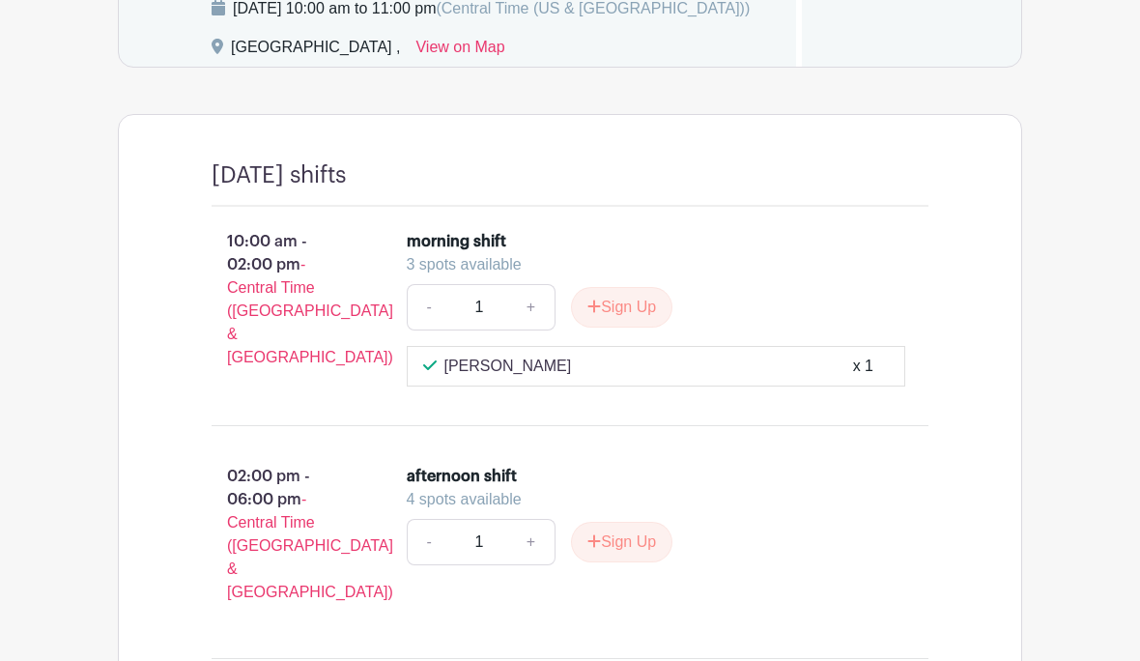
click at [634, 327] on button "Sign Up" at bounding box center [621, 307] width 101 height 41
click at [615, 327] on div "Sign Up" at bounding box center [613, 307] width 117 height 41
click at [623, 327] on div "Sign Up" at bounding box center [613, 307] width 117 height 41
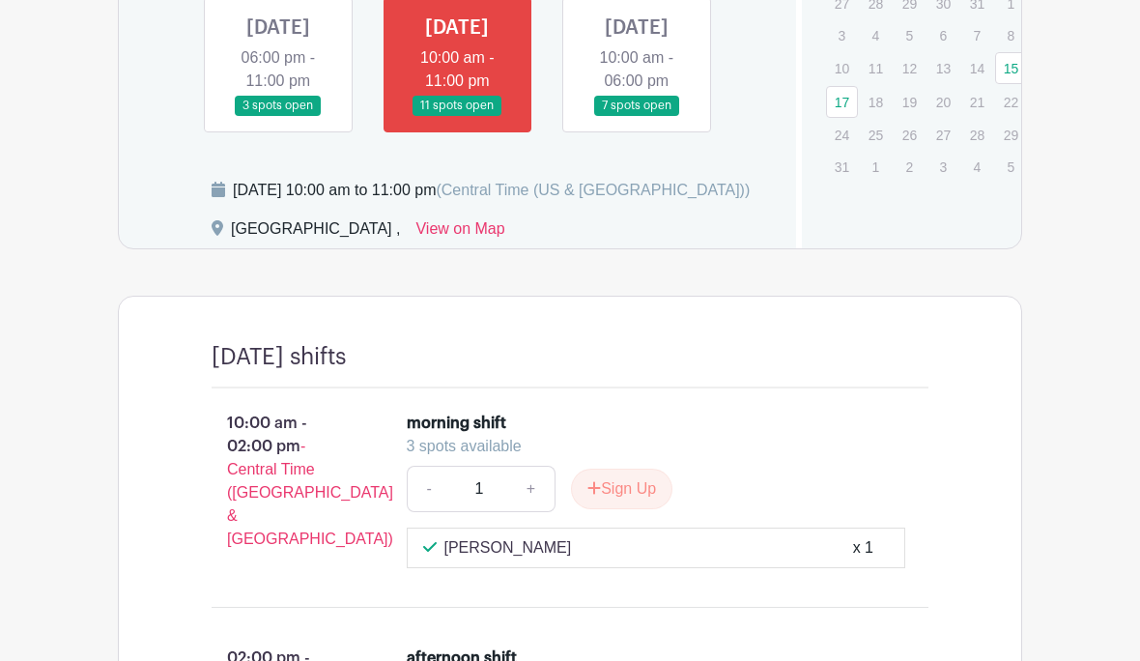
scroll to position [874, 0]
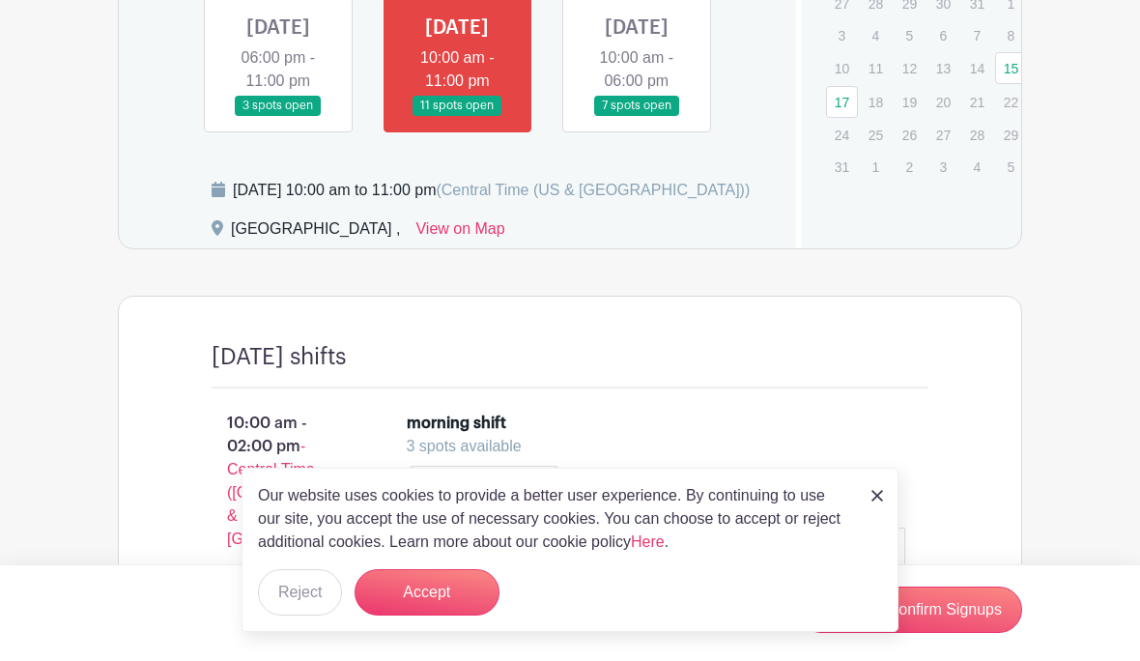
click at [457, 116] on link at bounding box center [457, 116] width 0 height 0
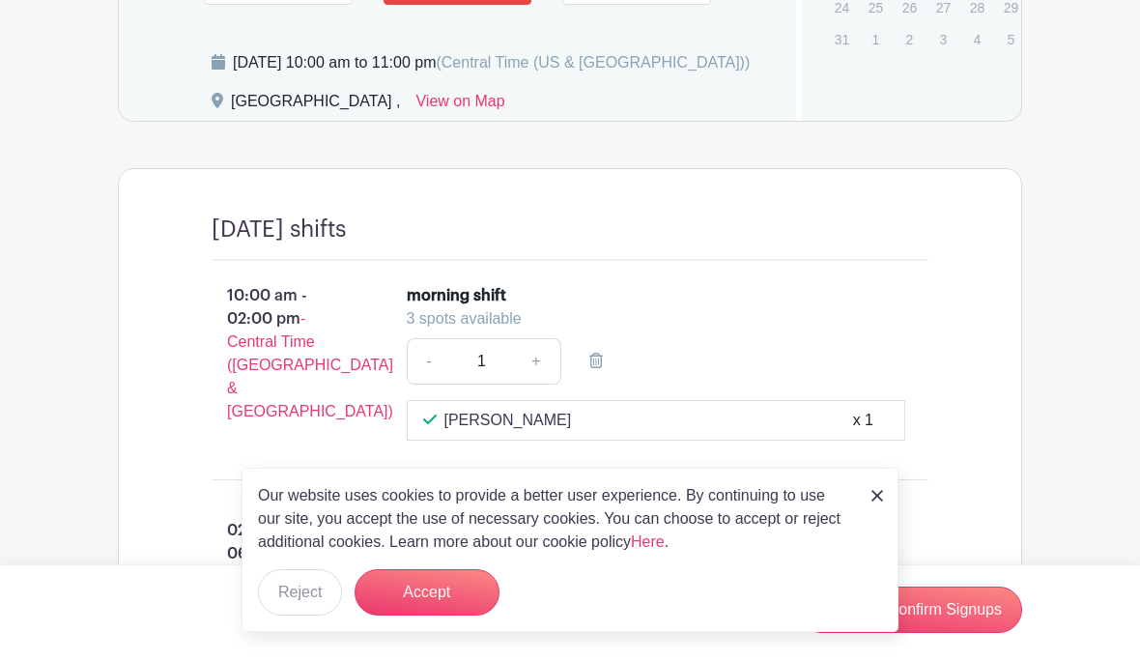
scroll to position [1011, 0]
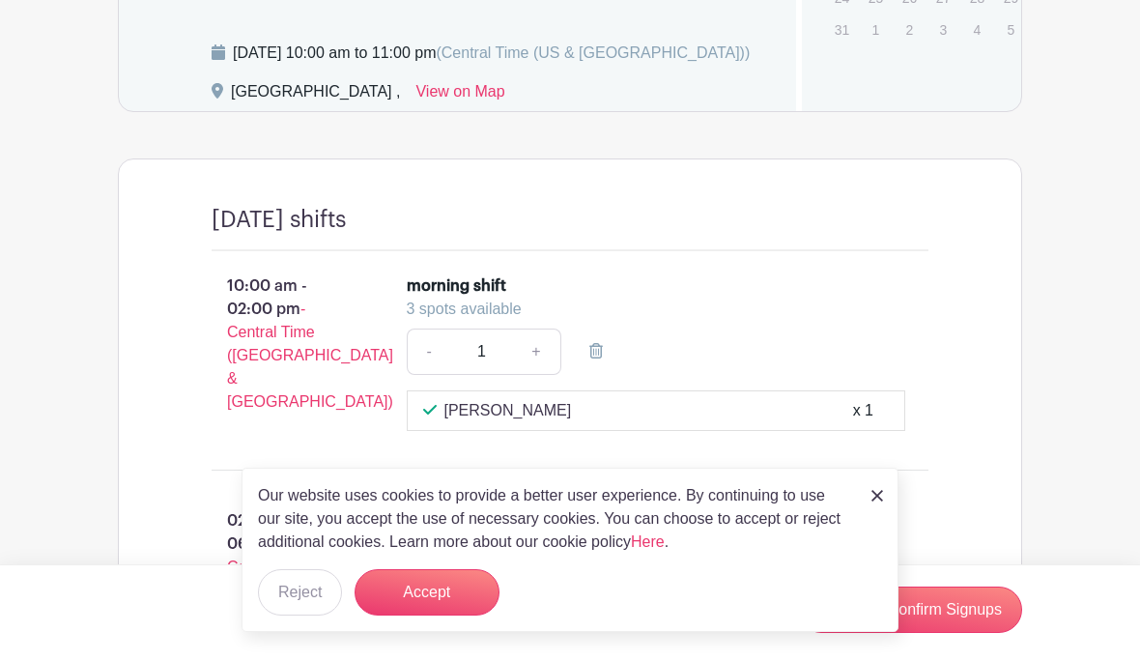
click at [454, 615] on button "Accept" at bounding box center [426, 592] width 145 height 46
click at [433, 615] on form "Accept" at bounding box center [426, 592] width 145 height 46
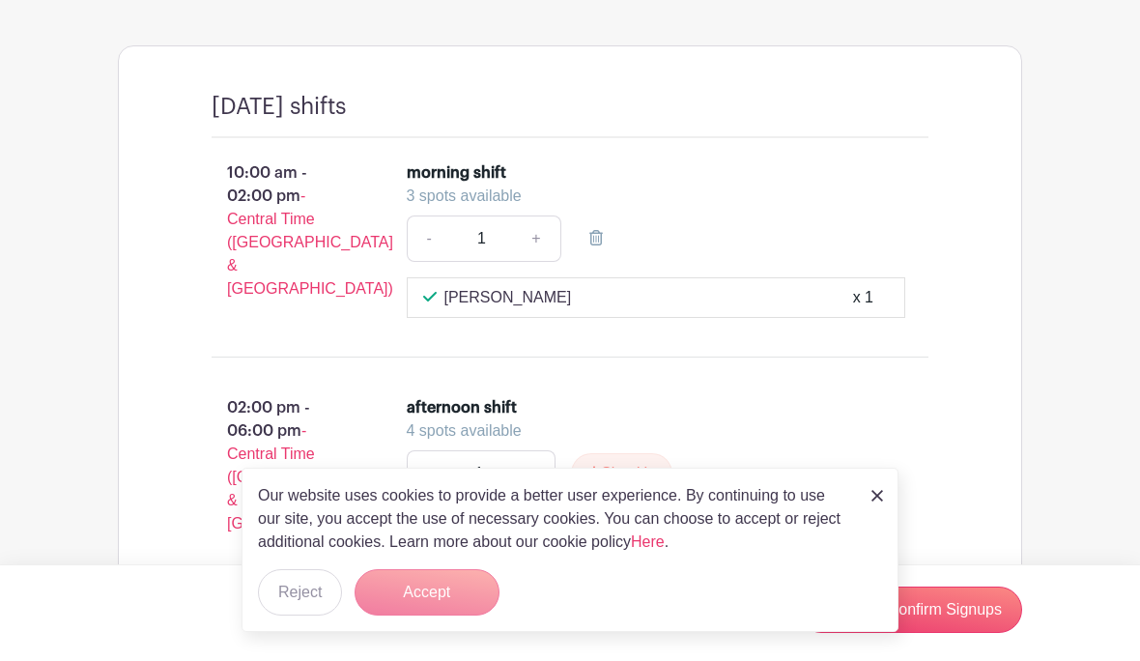
scroll to position [1127, 0]
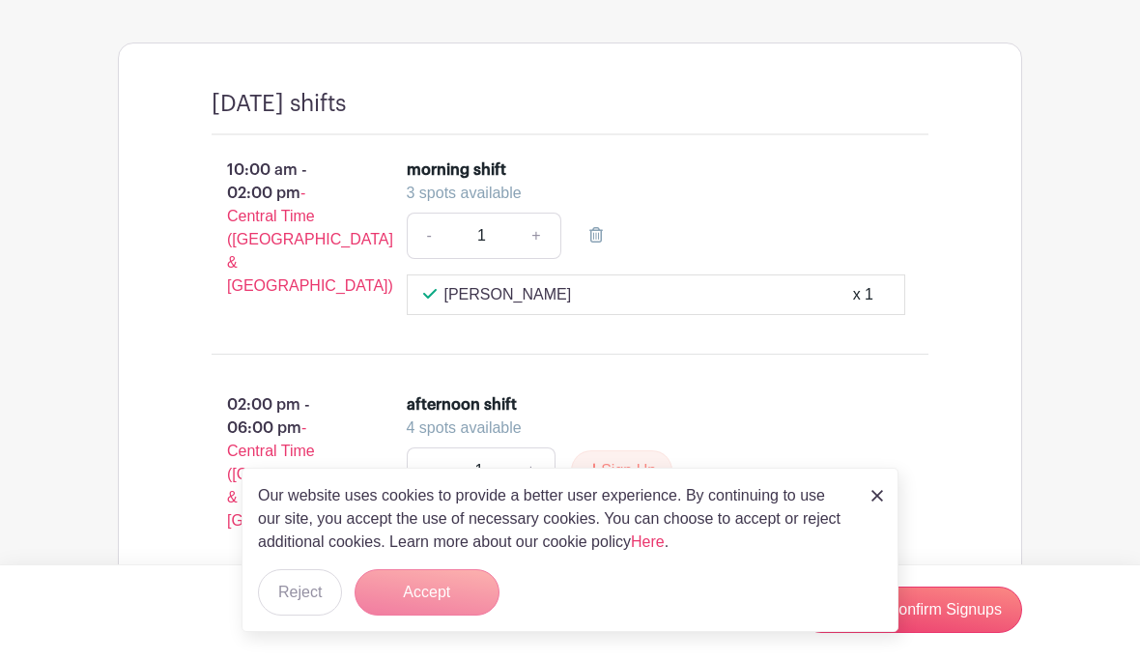
click at [882, 501] on img at bounding box center [877, 496] width 12 height 12
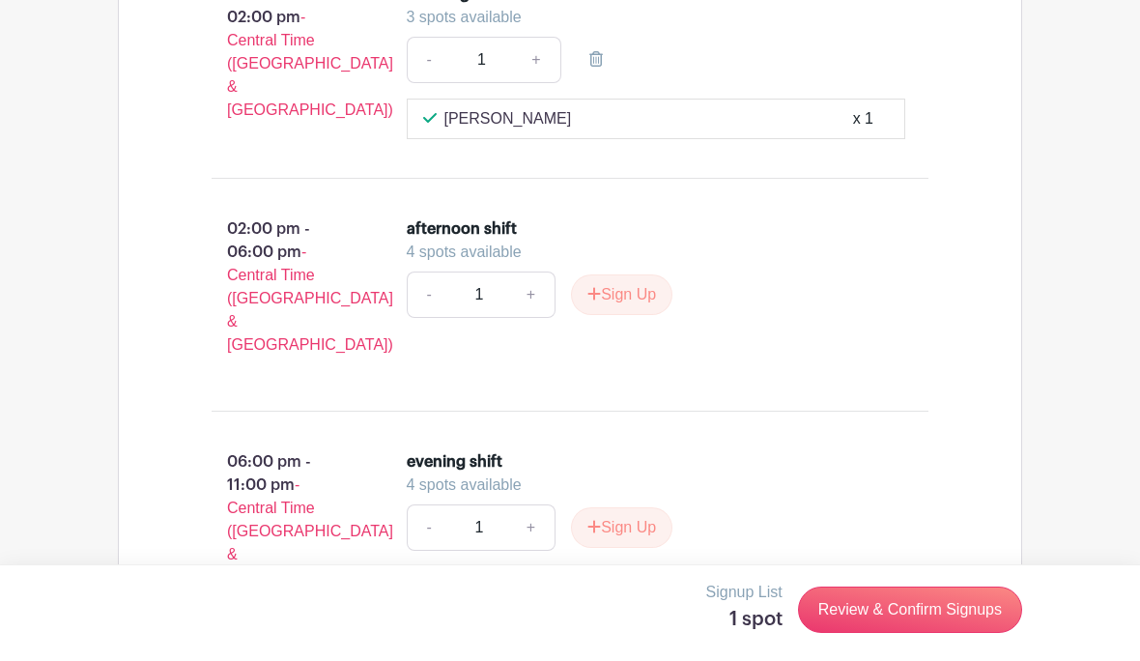
scroll to position [1301, 0]
click at [883, 633] on link "Review & Confirm Signups" at bounding box center [910, 609] width 224 height 46
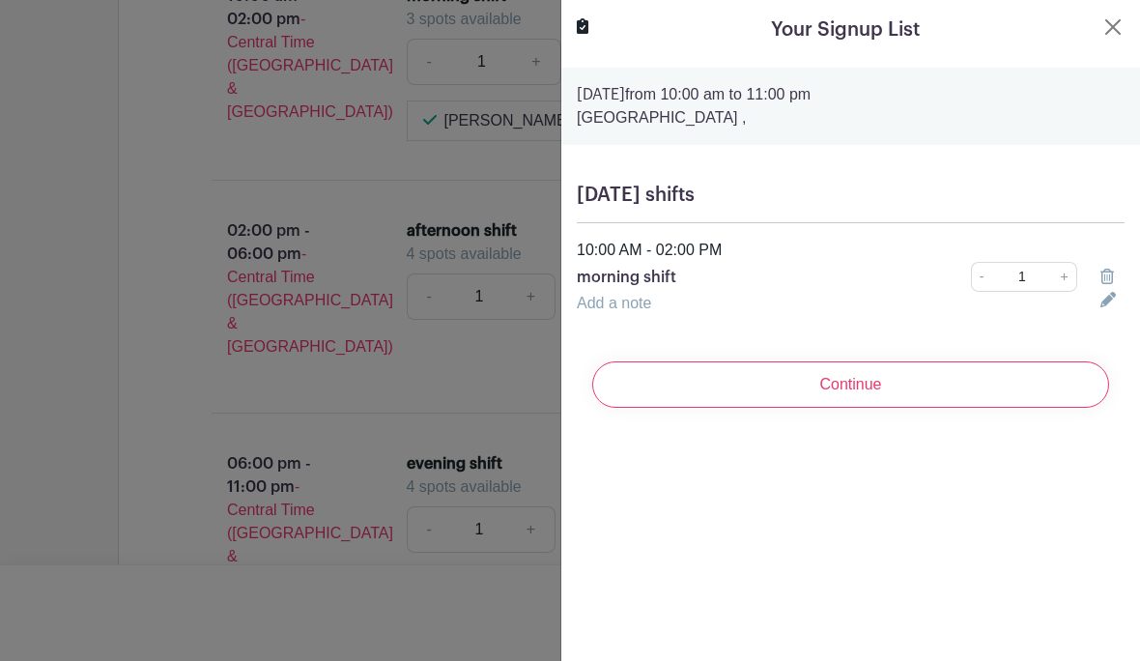
click at [866, 392] on input "Continue" at bounding box center [850, 384] width 517 height 46
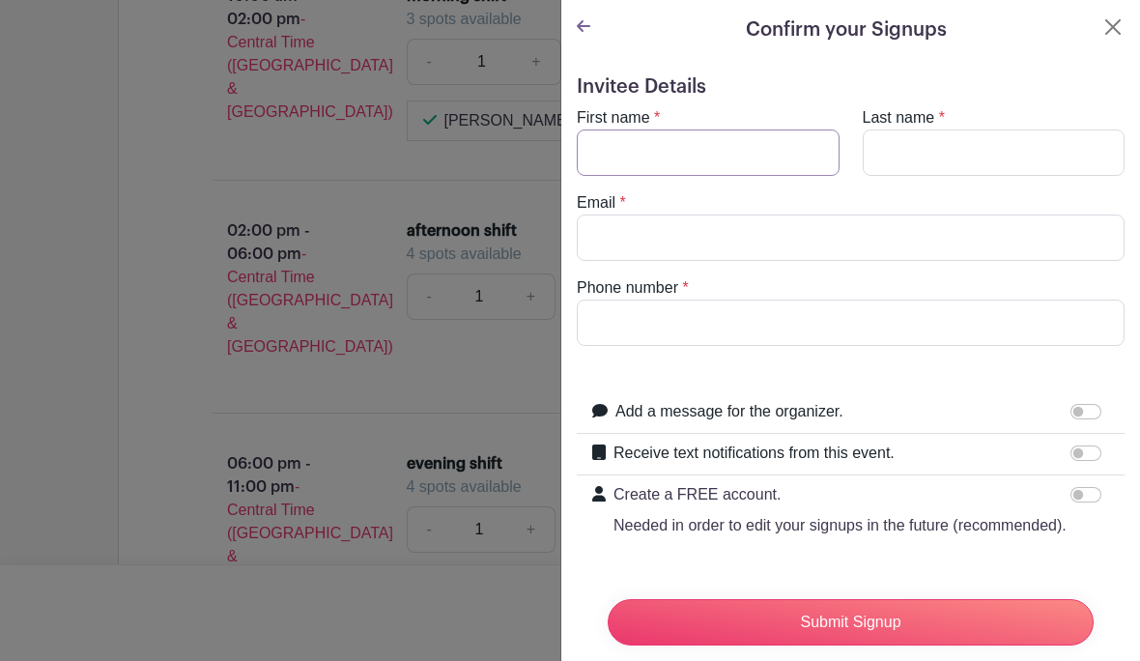
click at [689, 161] on input "First name" at bounding box center [708, 152] width 263 height 46
type input "[PERSON_NAME]"
click at [918, 148] on input "Last name" at bounding box center [994, 152] width 263 height 46
type input "[PERSON_NAME]"
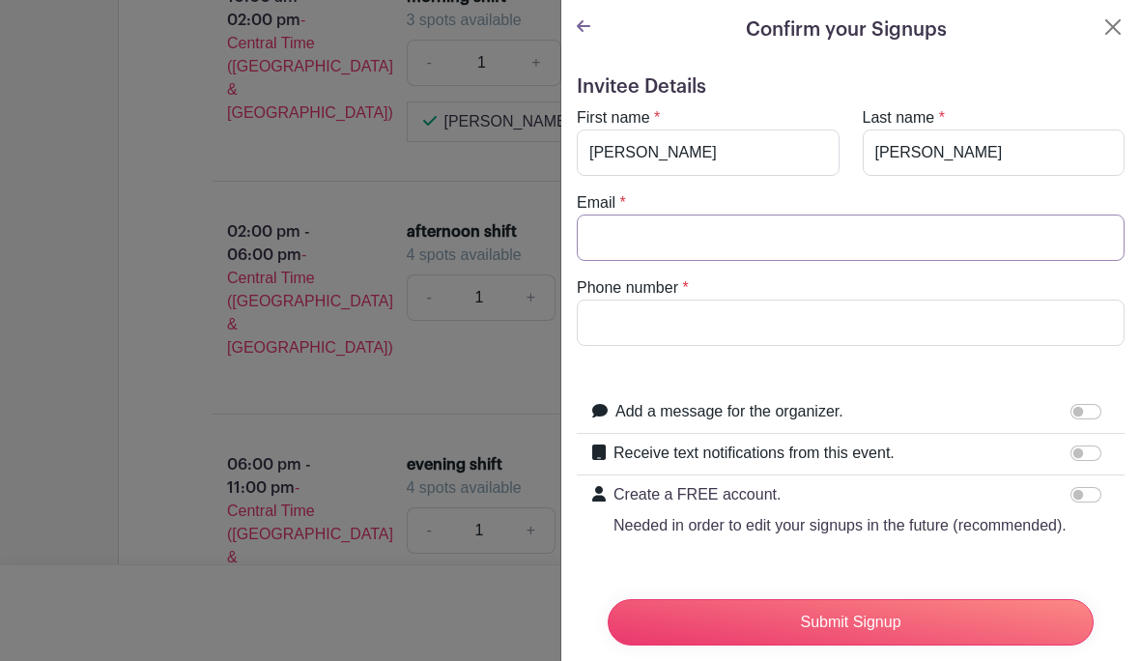
click at [724, 237] on input "Email" at bounding box center [851, 237] width 548 height 46
click at [592, 236] on input "[EMAIL_ADDRESS][DOMAIN_NAME]" at bounding box center [851, 237] width 548 height 46
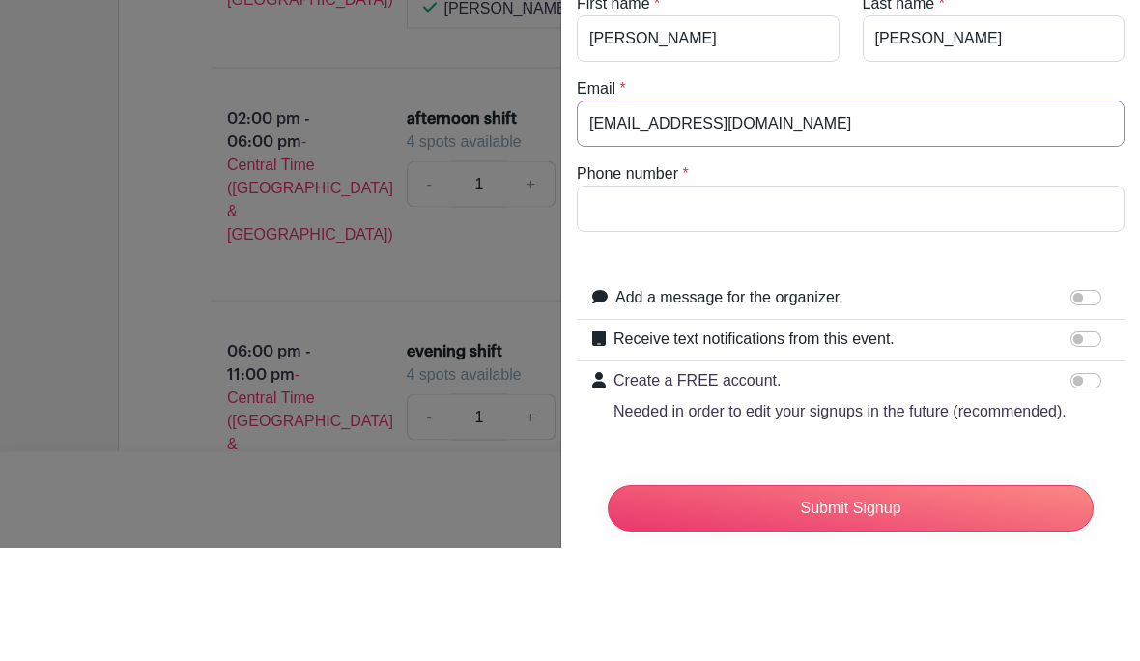
type input "[EMAIL_ADDRESS][DOMAIN_NAME]"
click at [744, 299] on input "Phone number" at bounding box center [851, 322] width 548 height 46
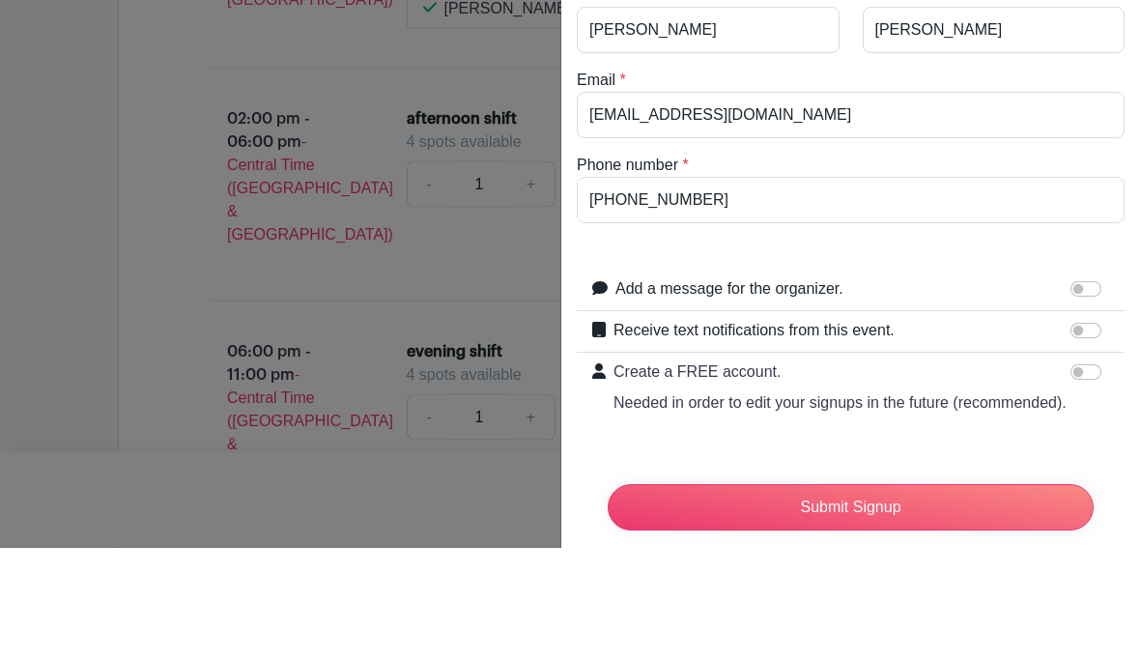
scroll to position [0, 0]
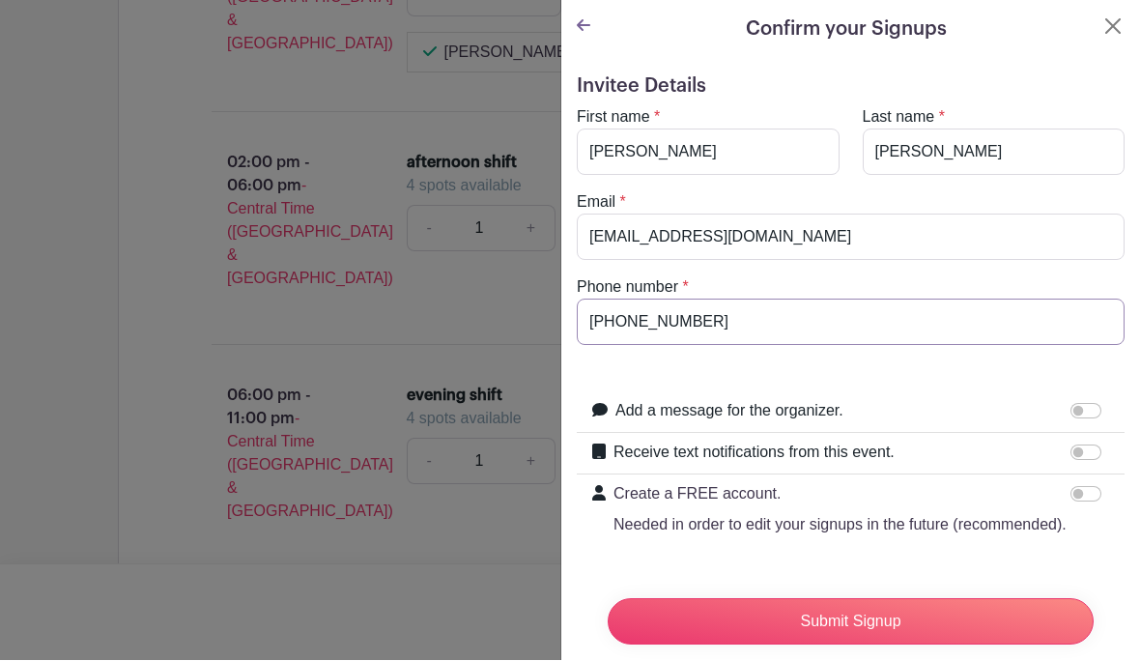
type input "[PHONE_NUMBER]"
click at [834, 645] on input "Submit Signup" at bounding box center [851, 622] width 486 height 46
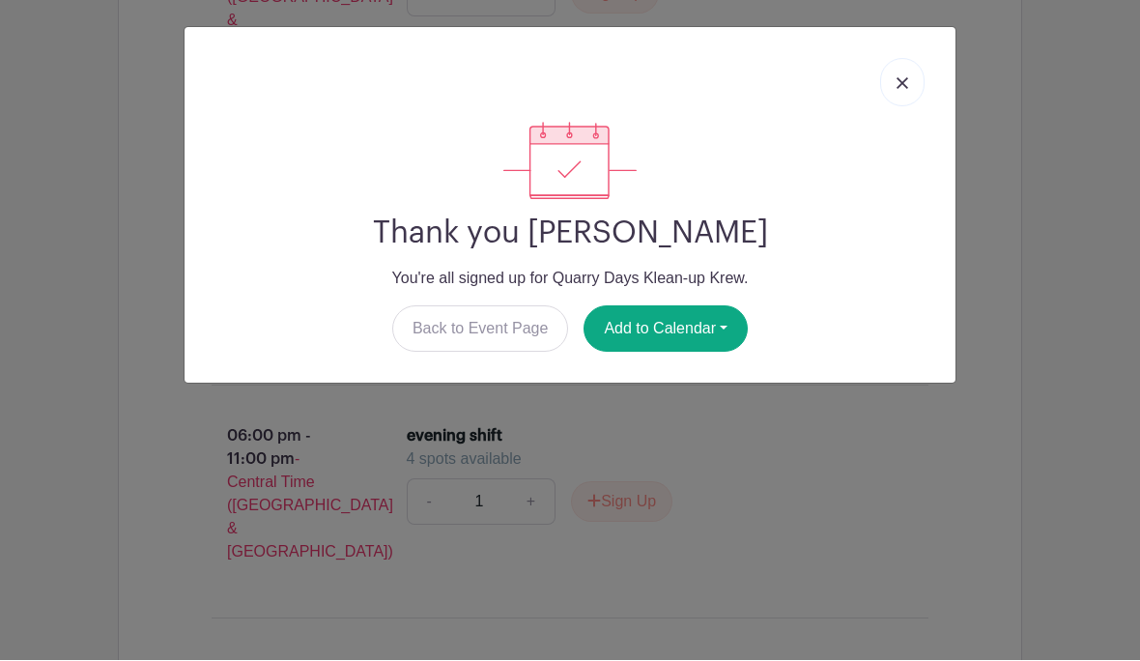
scroll to position [1370, 0]
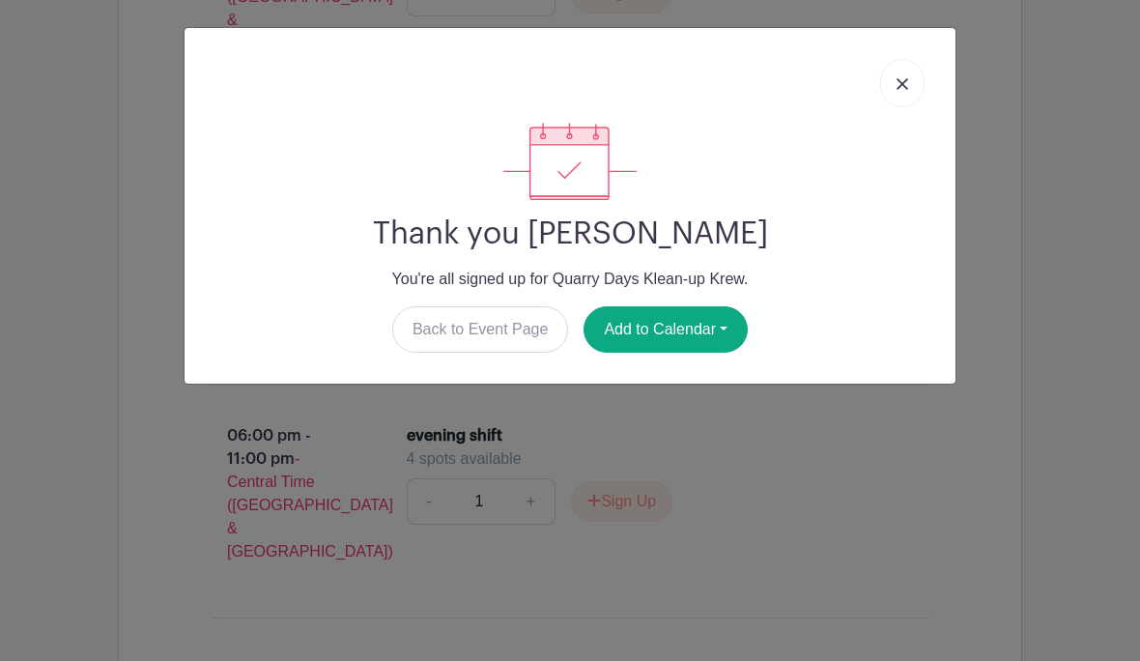
click at [519, 324] on link "Back to Event Page" at bounding box center [480, 329] width 177 height 46
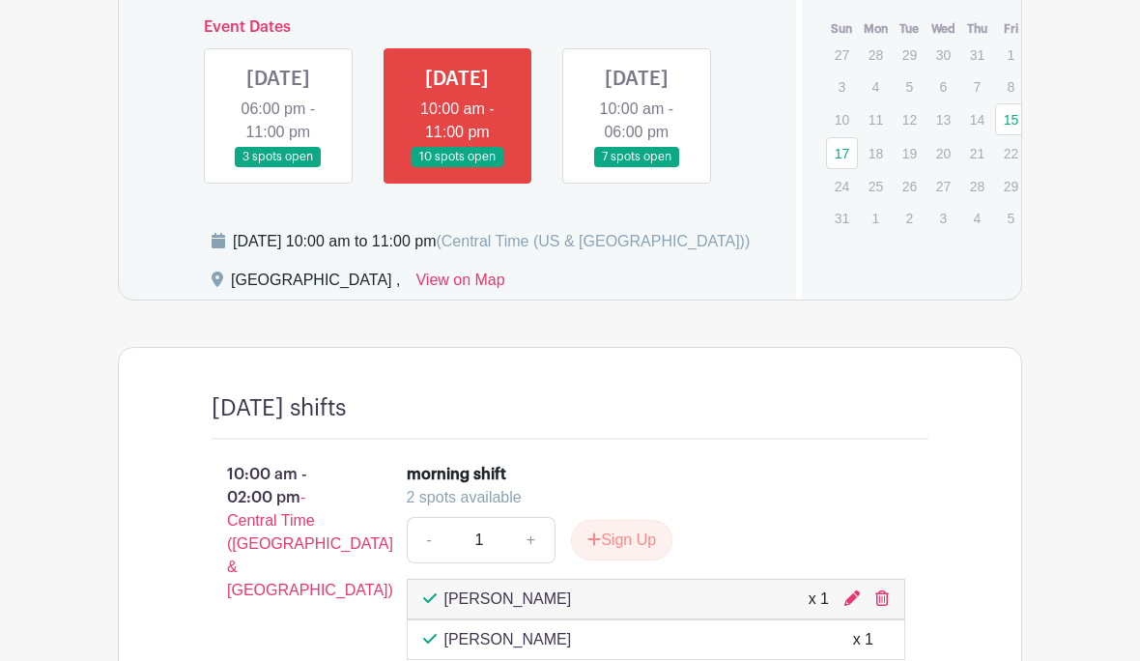
scroll to position [818, 0]
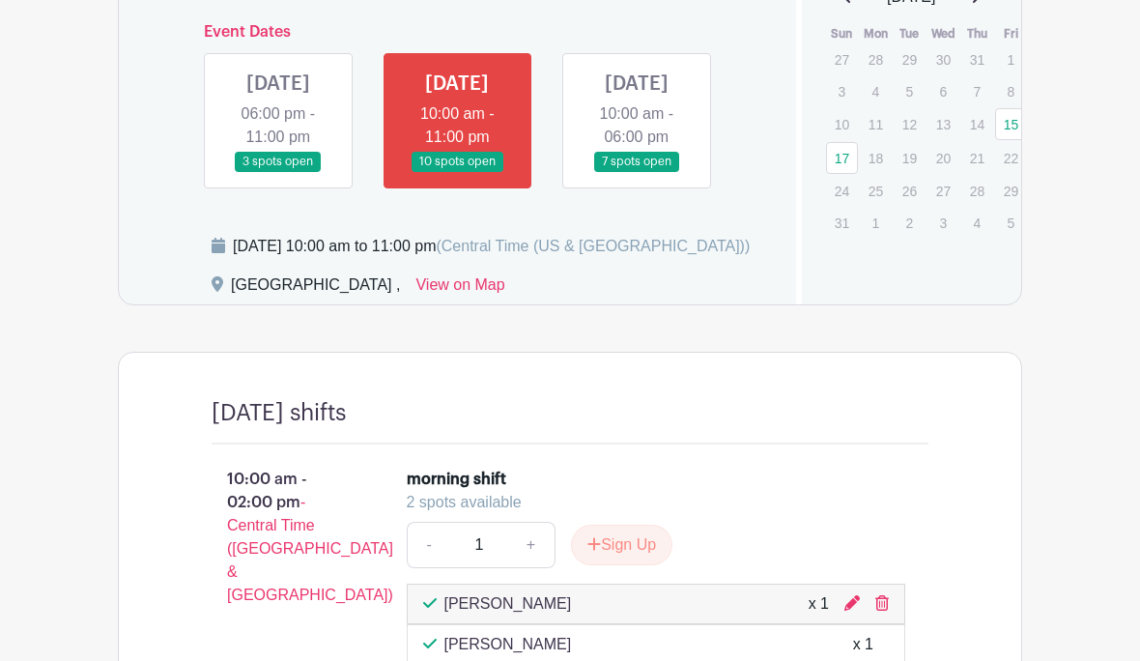
click at [637, 172] on link at bounding box center [637, 172] width 0 height 0
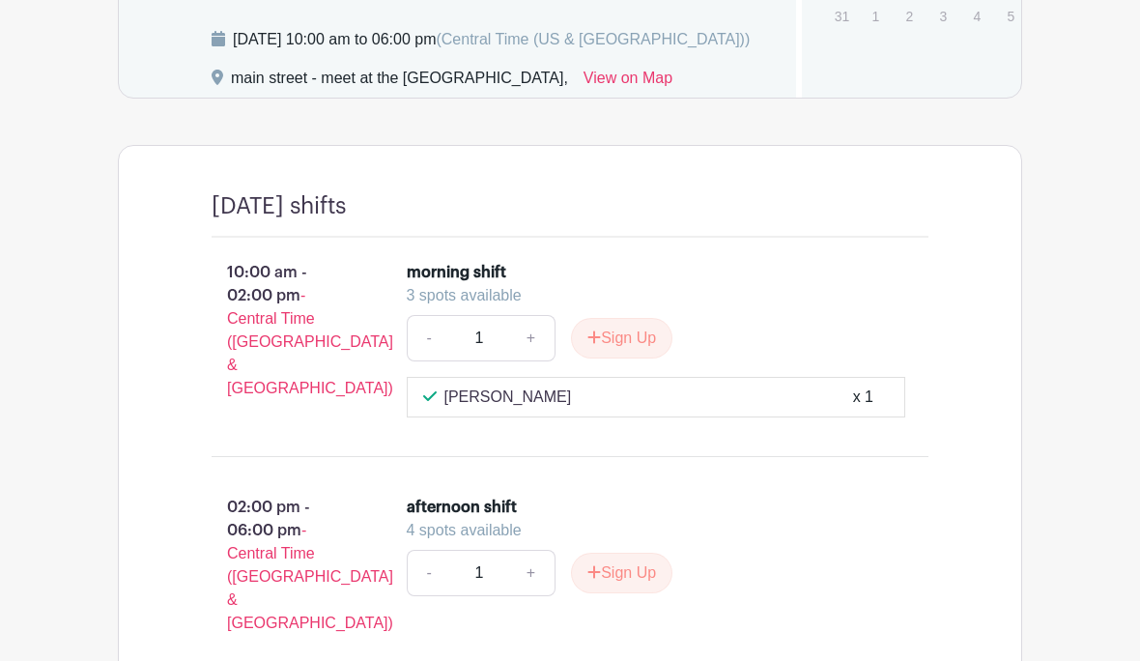
scroll to position [1026, 0]
click at [626, 357] on button "Sign Up" at bounding box center [621, 337] width 101 height 41
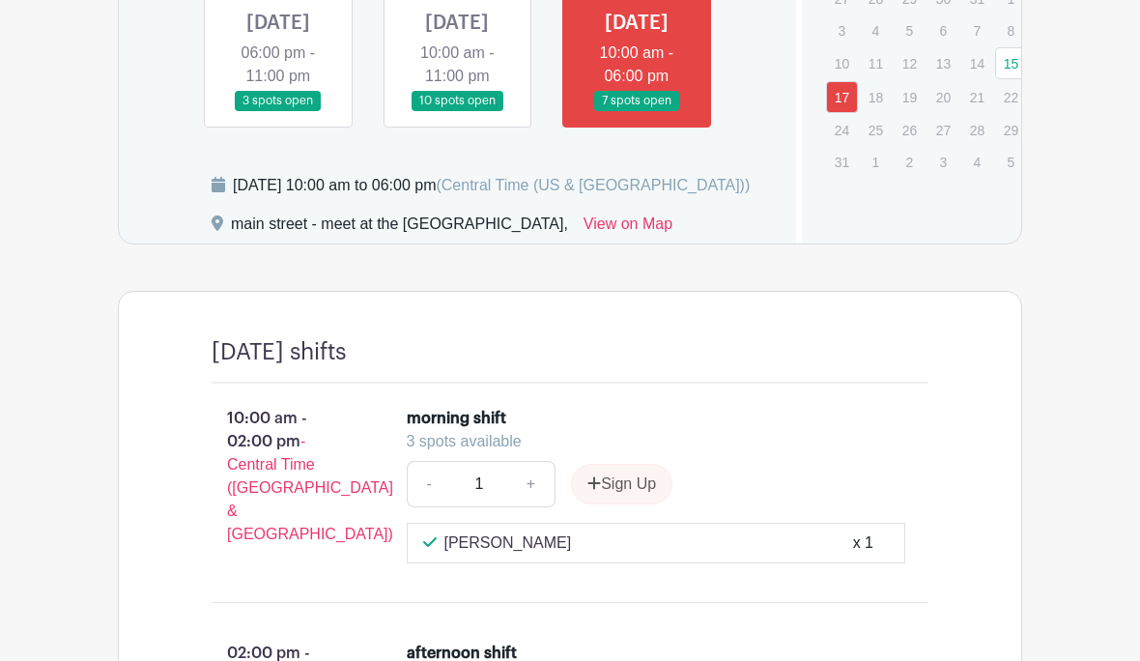
scroll to position [881, 0]
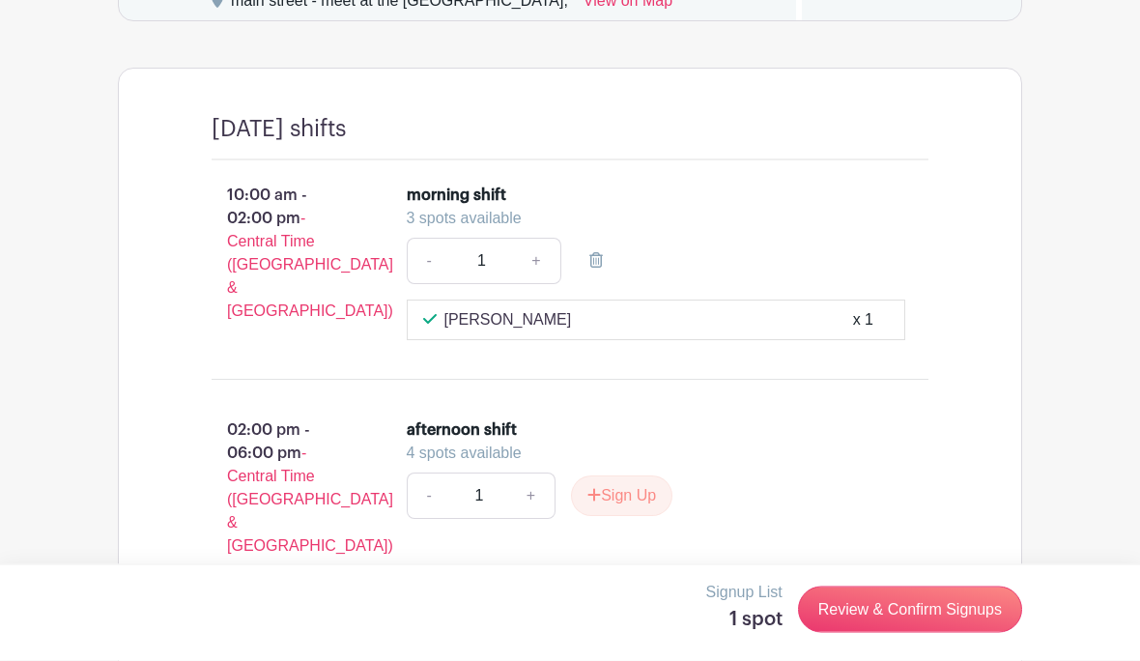
click at [875, 633] on link "Review & Confirm Signups" at bounding box center [910, 609] width 224 height 46
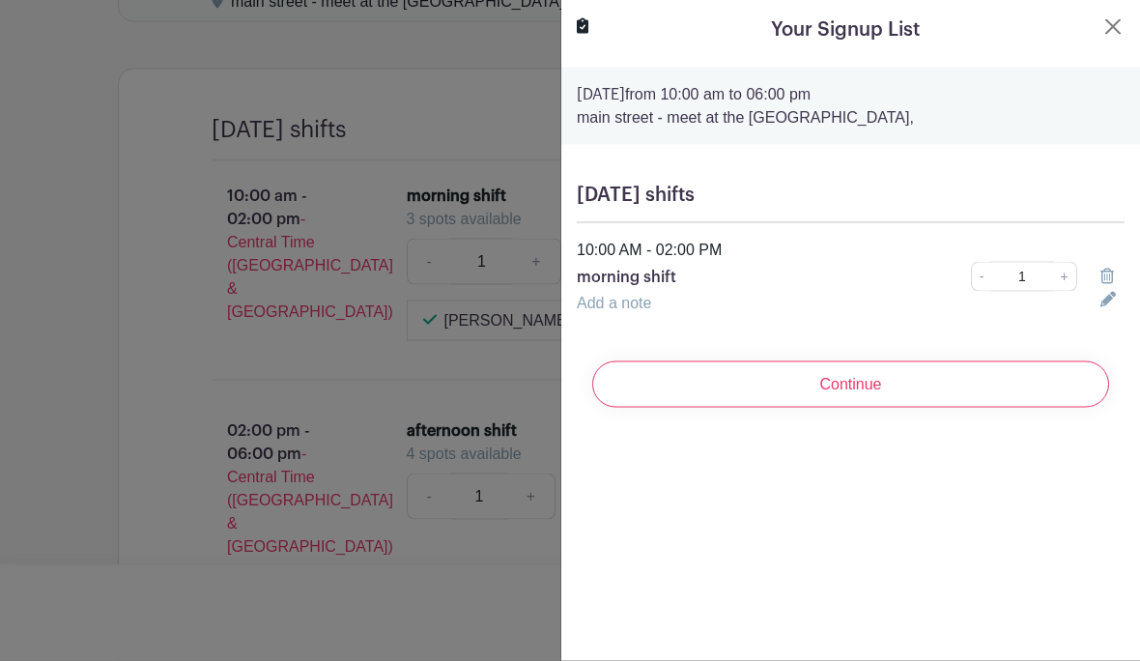
scroll to position [1102, 0]
click at [877, 393] on input "Continue" at bounding box center [850, 384] width 517 height 46
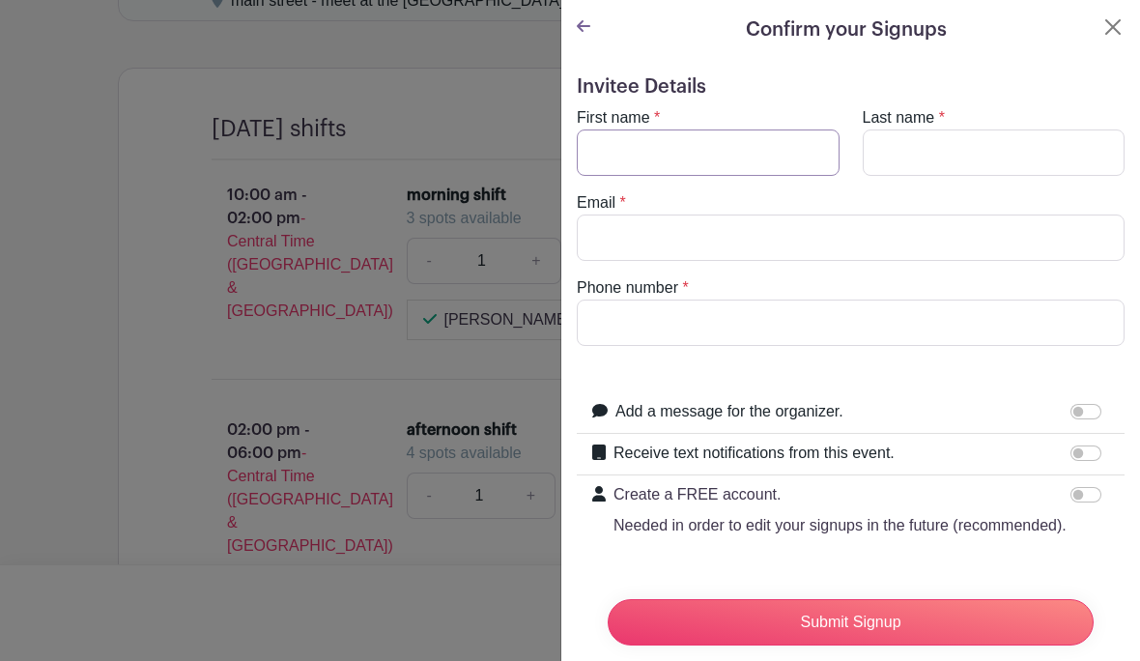
click at [727, 153] on input "First name" at bounding box center [708, 152] width 263 height 46
type input "[PERSON_NAME]"
click at [924, 154] on input "Last name" at bounding box center [994, 152] width 263 height 46
type input "[PERSON_NAME]"
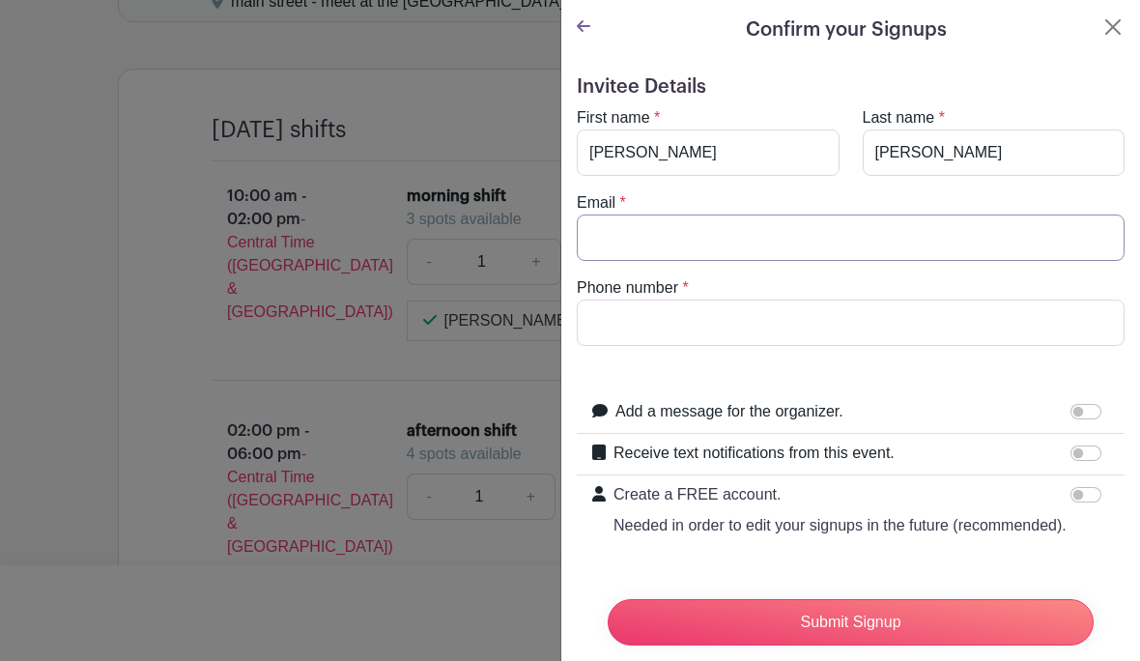
click at [760, 236] on input "Email" at bounding box center [851, 237] width 548 height 46
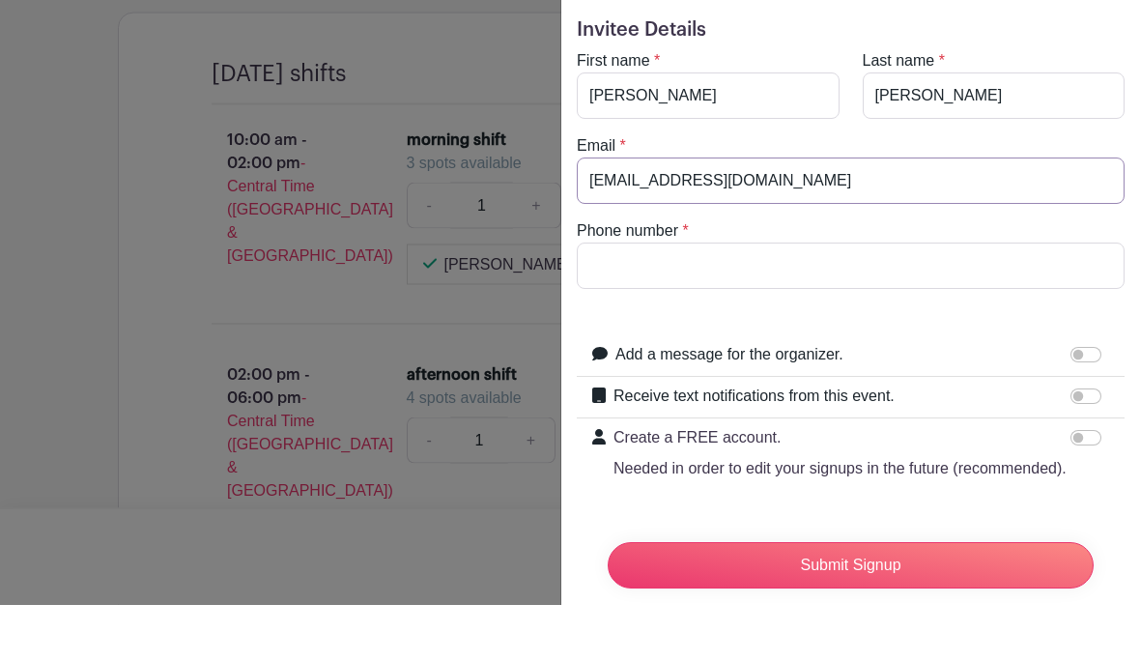
type input "[EMAIL_ADDRESS][DOMAIN_NAME]"
click at [771, 299] on input "Phone number" at bounding box center [851, 322] width 548 height 46
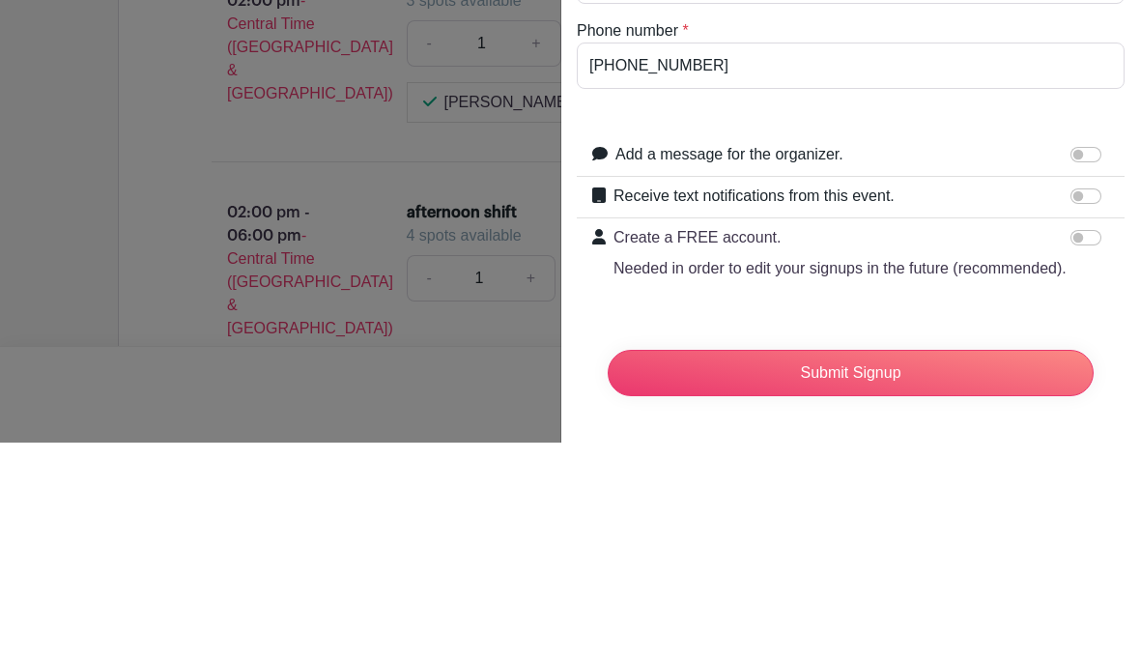
scroll to position [0, 0]
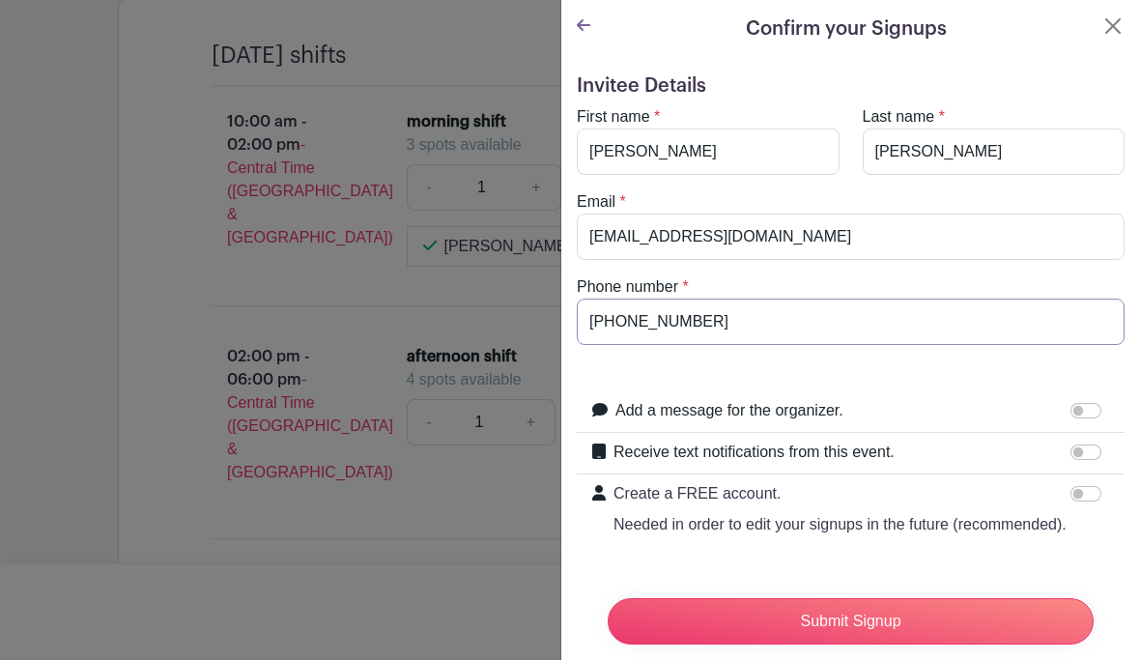
type input "[PHONE_NUMBER]"
click at [833, 629] on input "Submit Signup" at bounding box center [851, 622] width 486 height 46
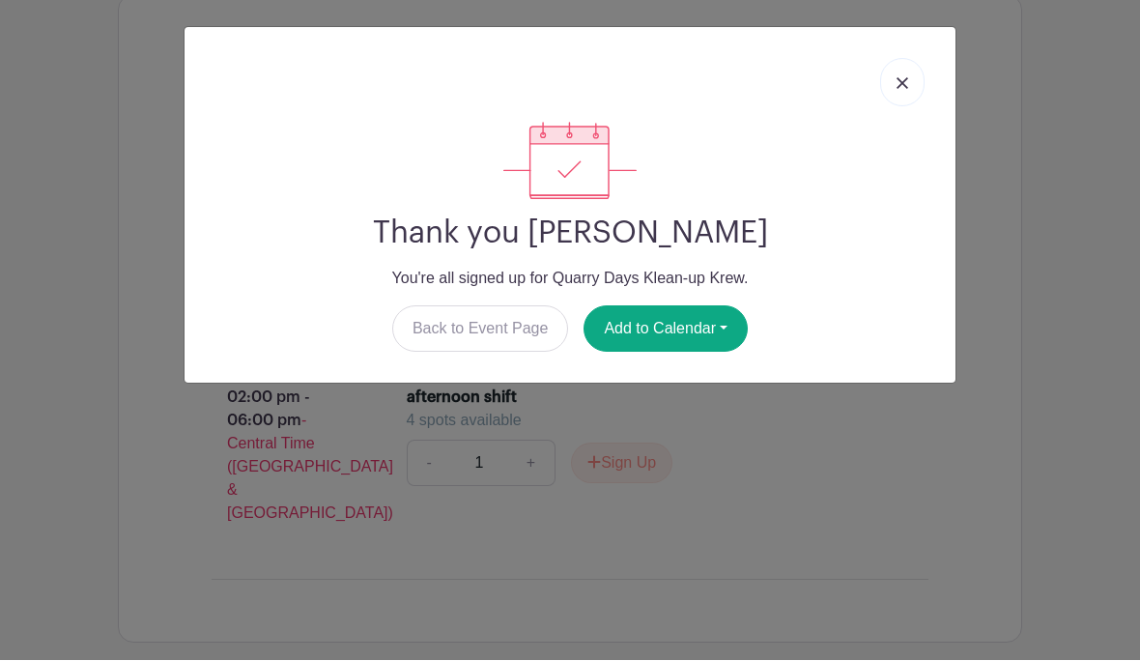
scroll to position [1175, 0]
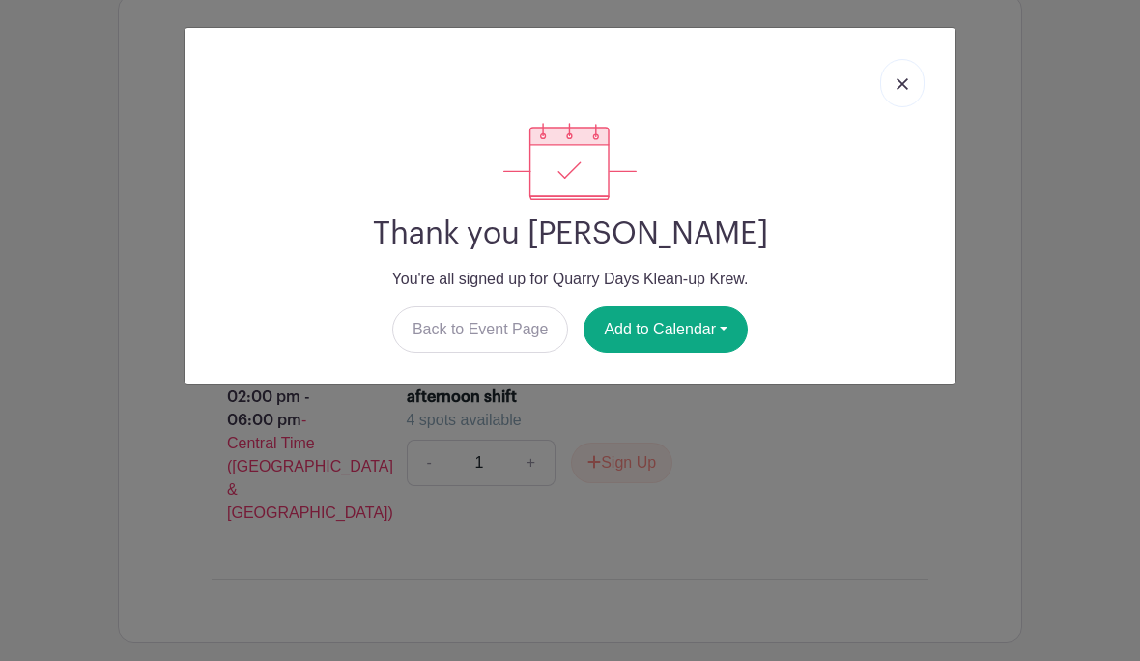
click at [906, 88] on img at bounding box center [902, 84] width 12 height 12
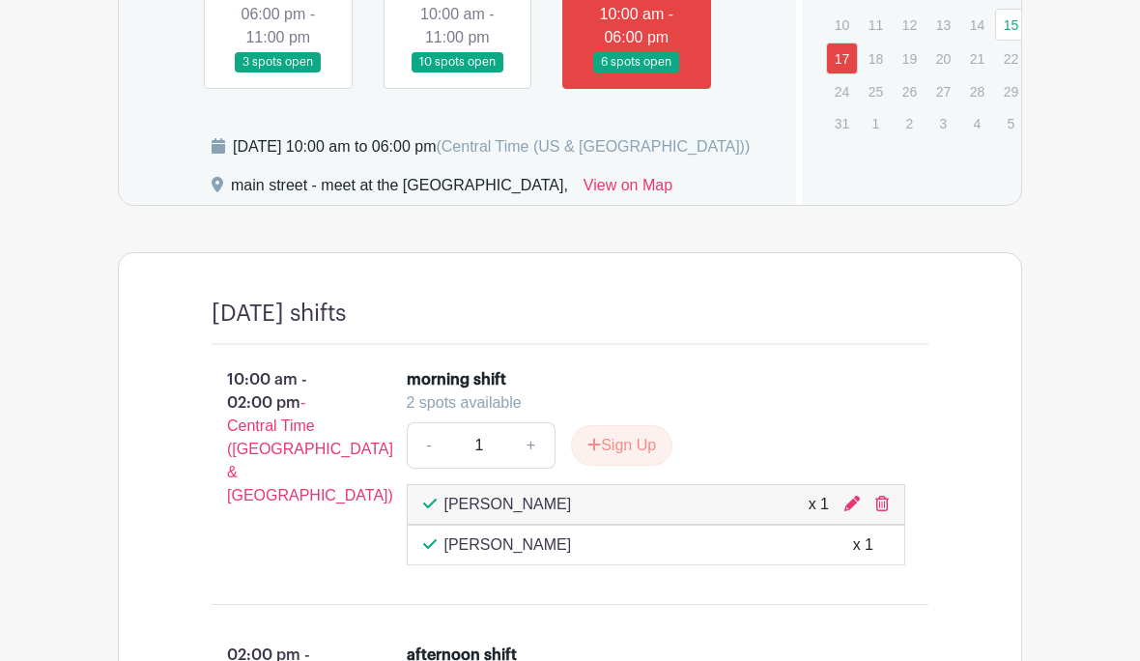
scroll to position [915, 0]
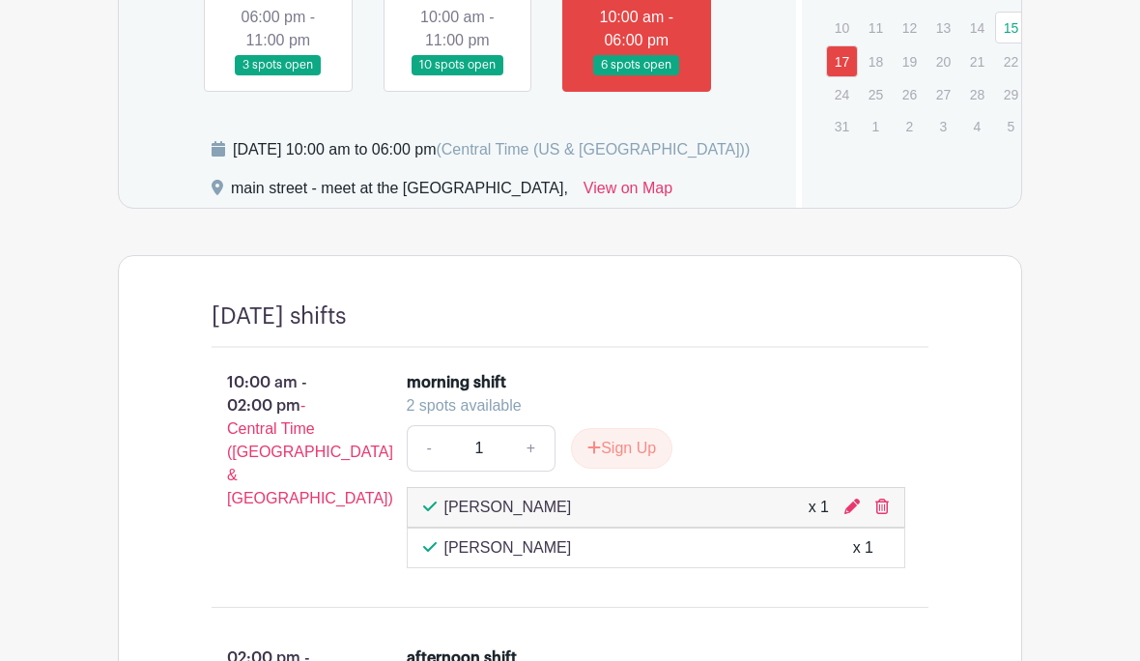
click at [457, 75] on link at bounding box center [457, 75] width 0 height 0
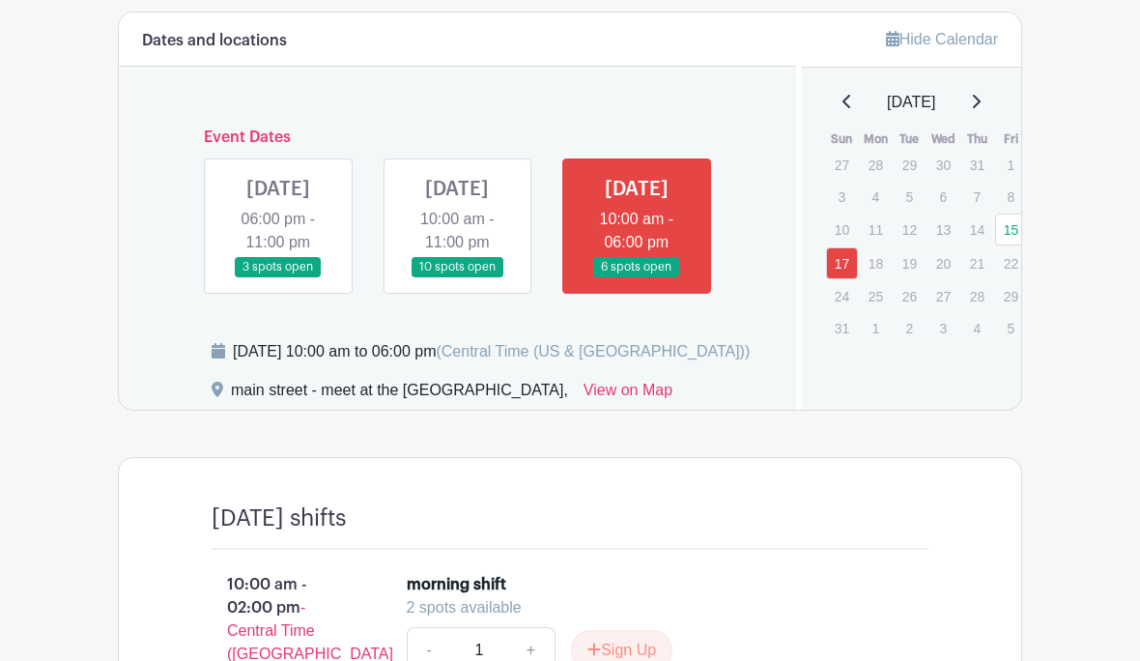
scroll to position [711, 0]
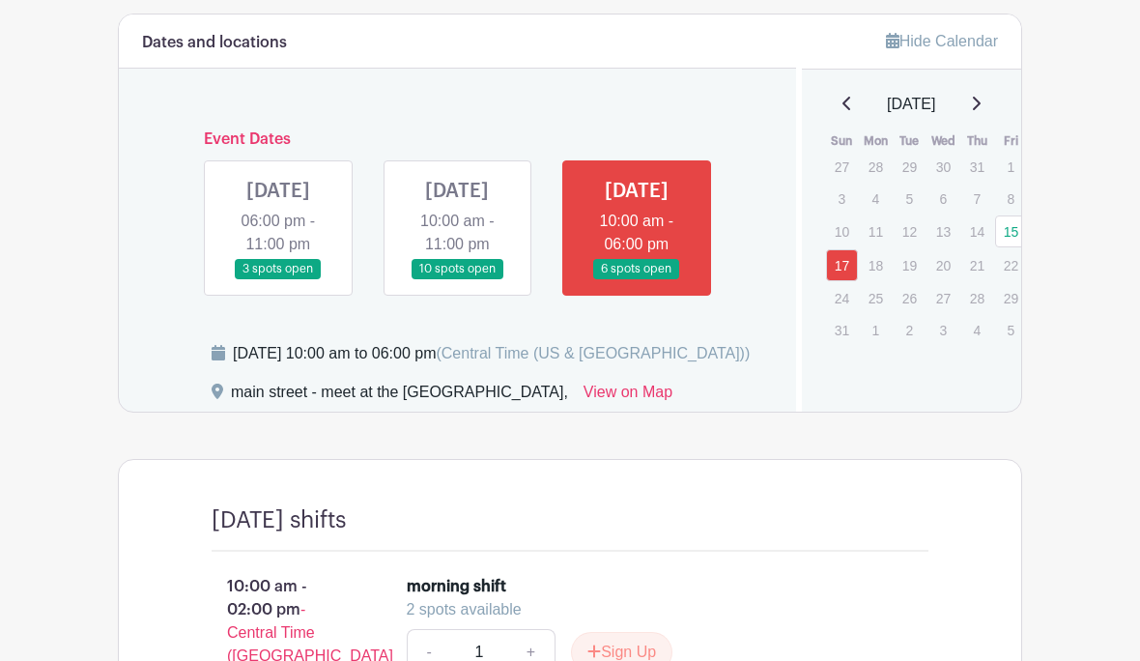
click at [457, 279] on link at bounding box center [457, 279] width 0 height 0
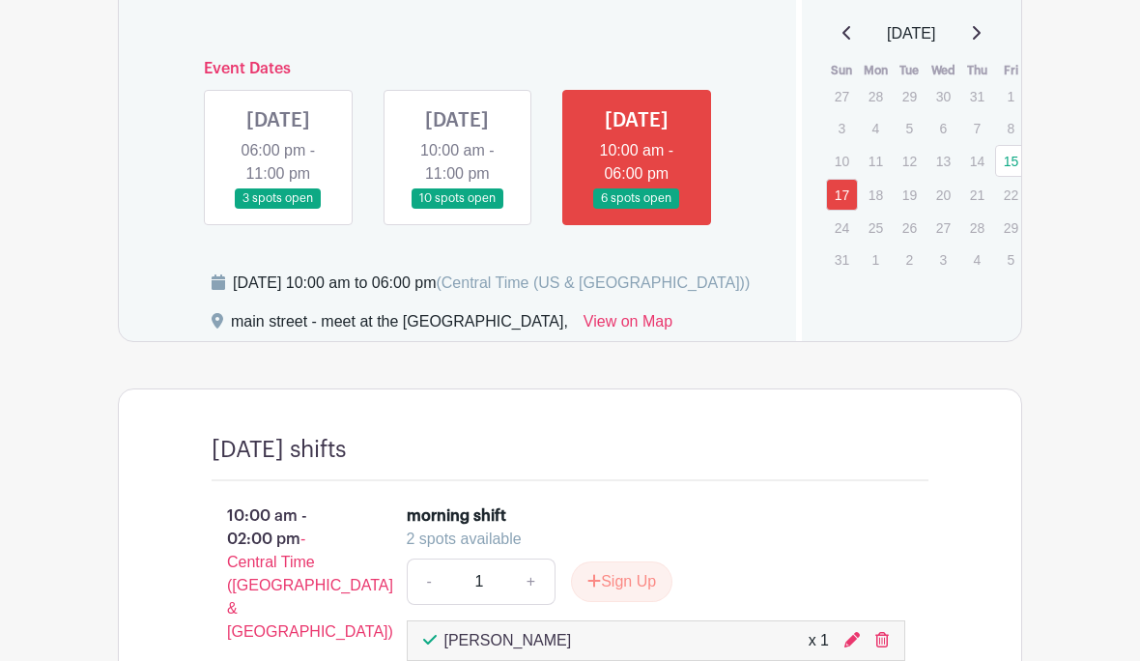
scroll to position [761, 0]
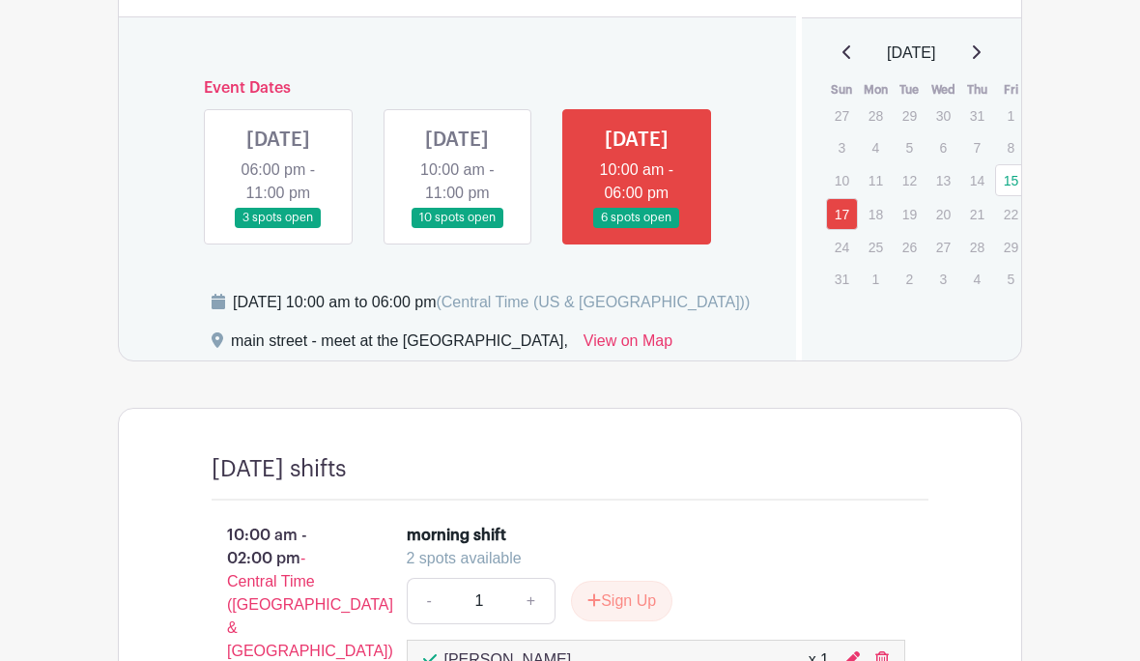
click at [457, 229] on link at bounding box center [457, 229] width 0 height 0
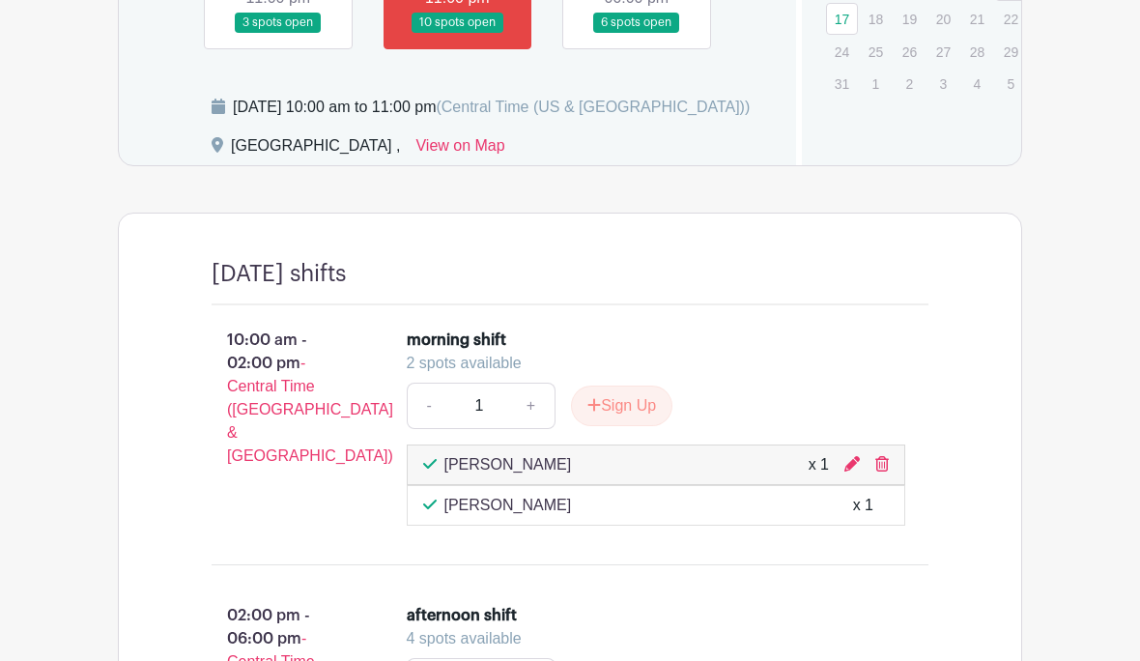
scroll to position [970, 0]
